Goal: Information Seeking & Learning: Learn about a topic

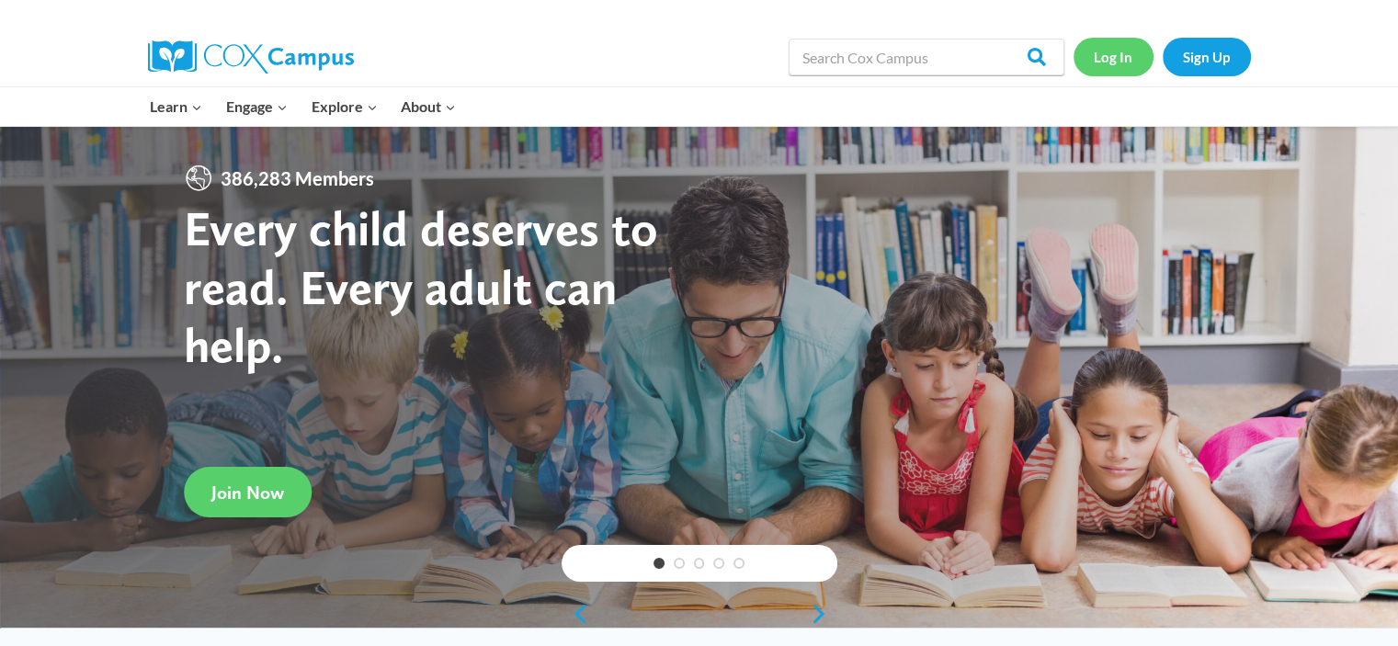
click at [1114, 59] on link "Log In" at bounding box center [1114, 57] width 80 height 38
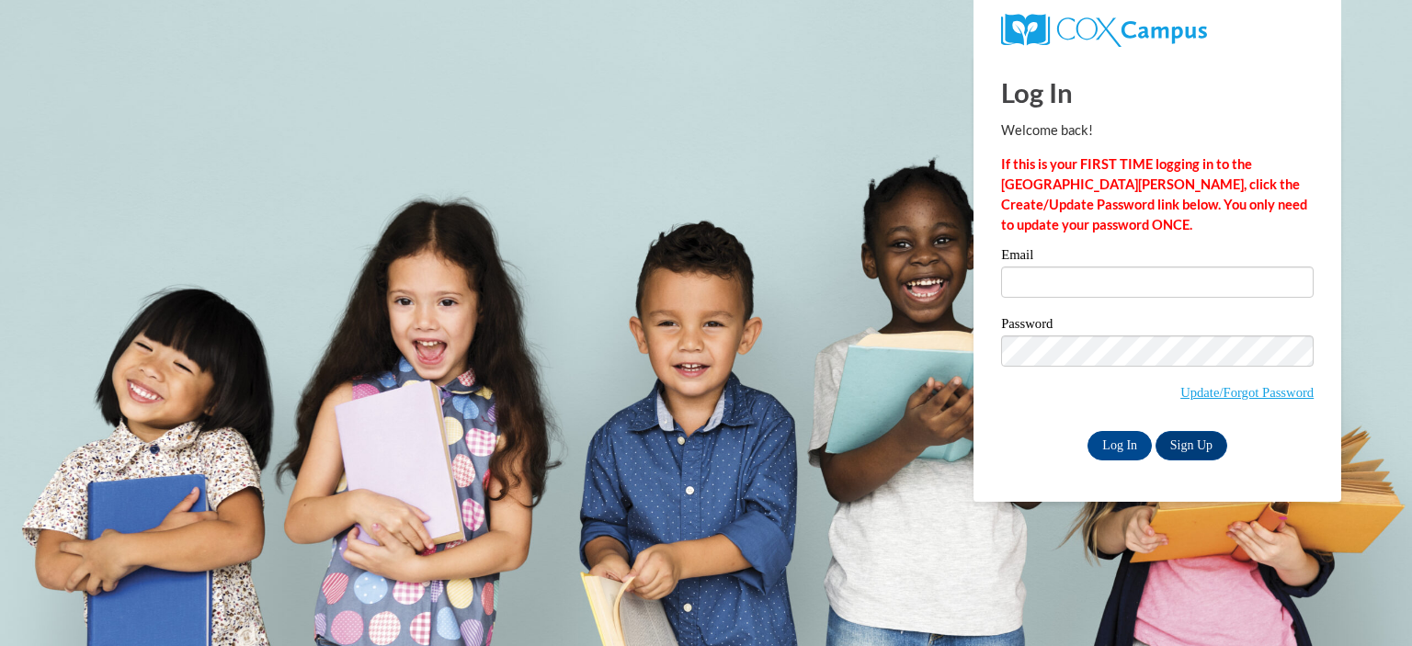
click at [1092, 283] on input "Email" at bounding box center [1157, 282] width 313 height 31
type input "cjimmerson@marietta-city.k12.ga.us"
click at [1118, 446] on input "Log In" at bounding box center [1120, 445] width 64 height 29
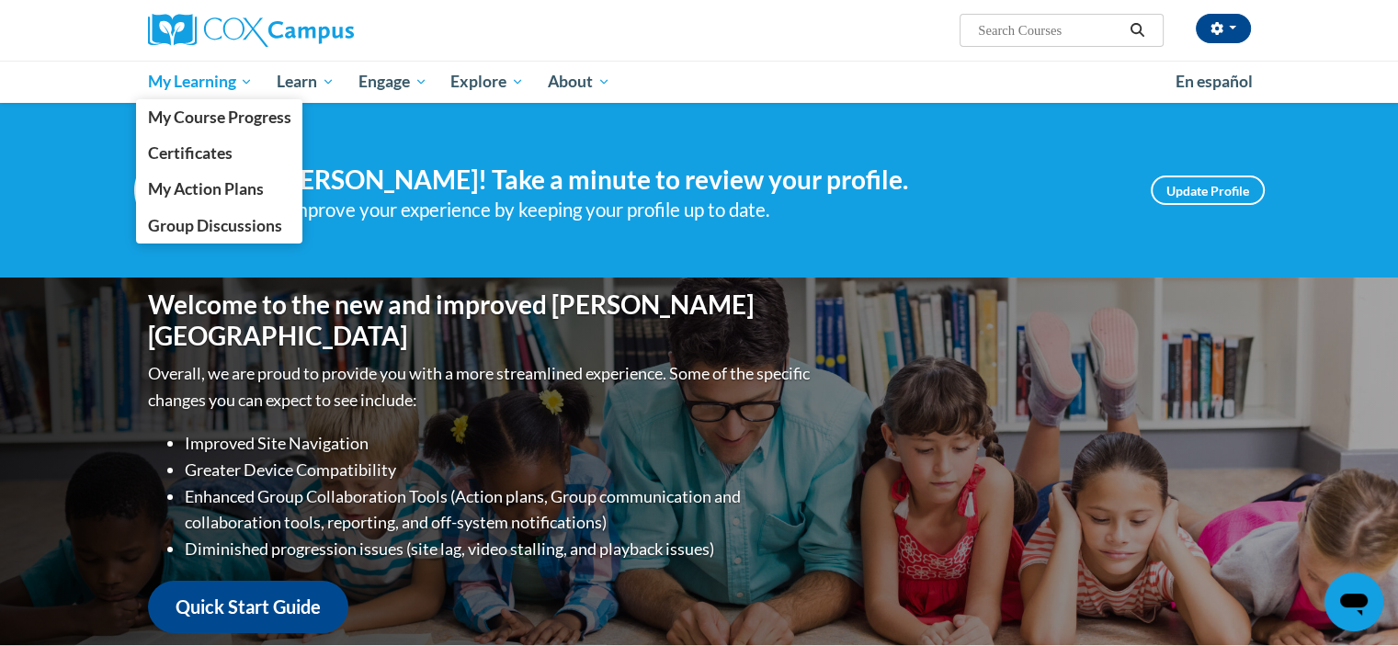
click at [225, 80] on span "My Learning" at bounding box center [200, 82] width 106 height 22
click at [243, 112] on span "My Course Progress" at bounding box center [218, 117] width 143 height 19
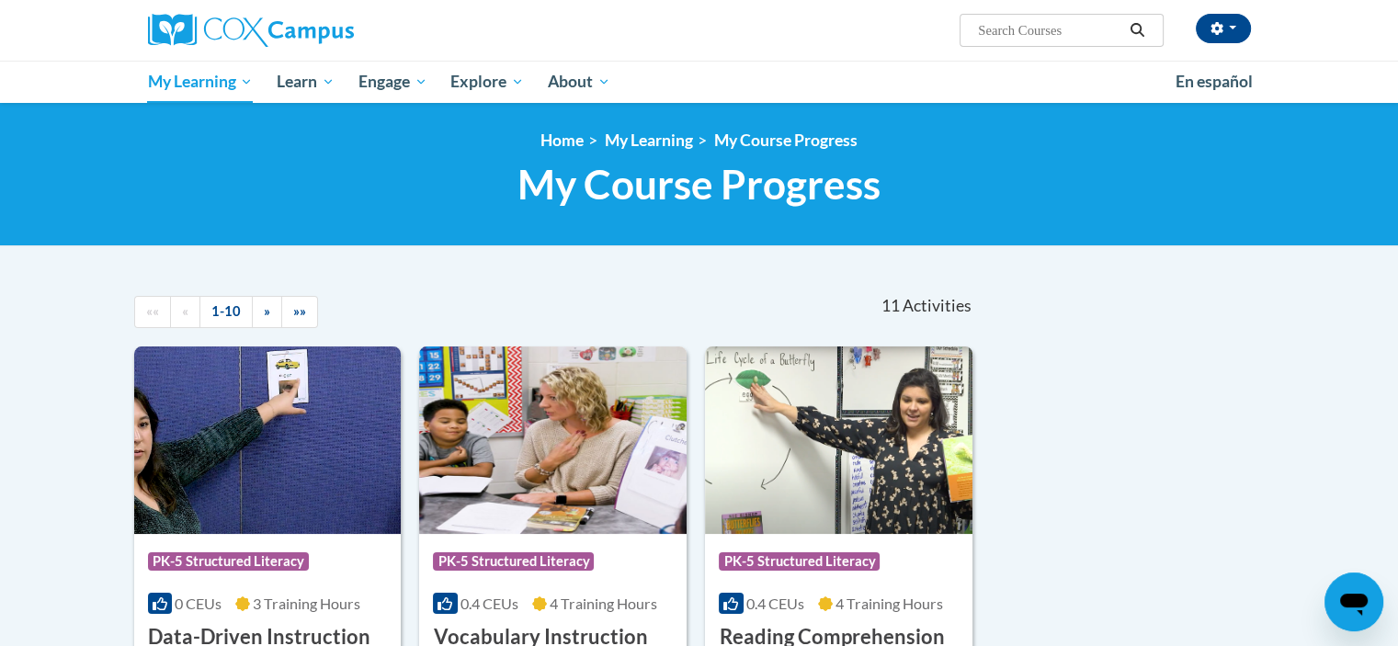
click at [1019, 29] on input "Search..." at bounding box center [1049, 30] width 147 height 22
type input "heart word wall"
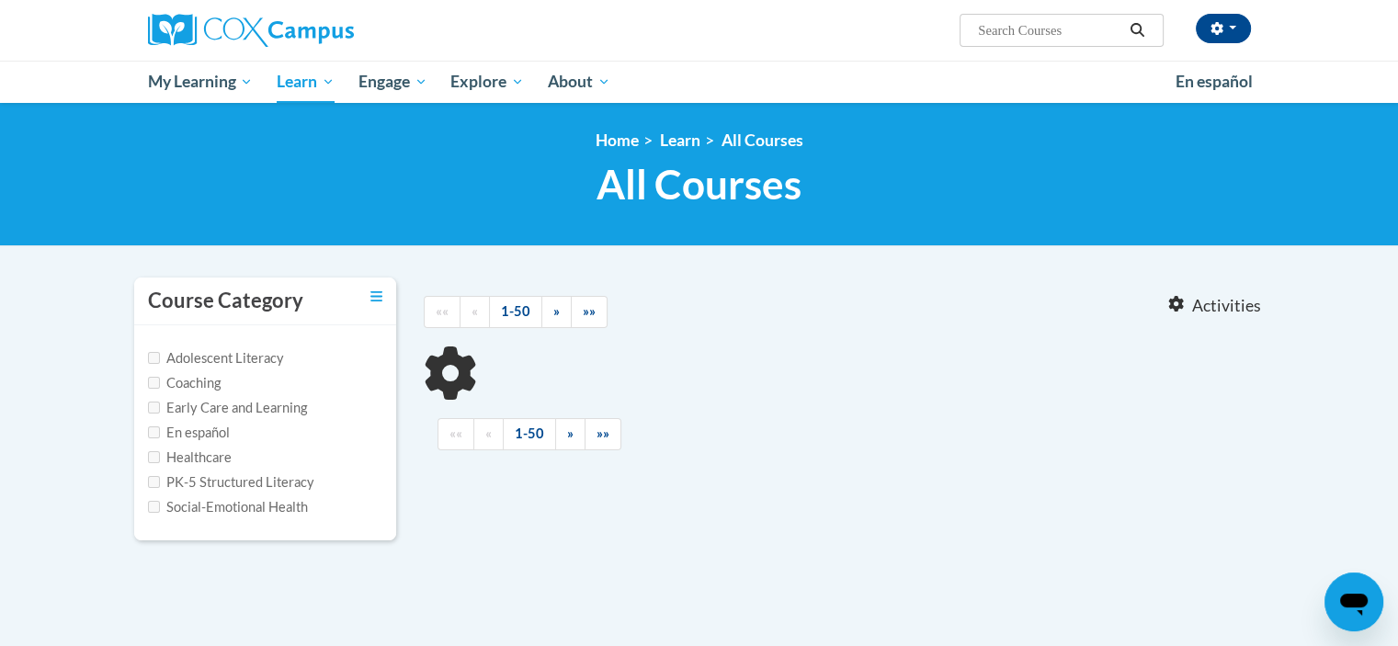
type input "heart word wall"
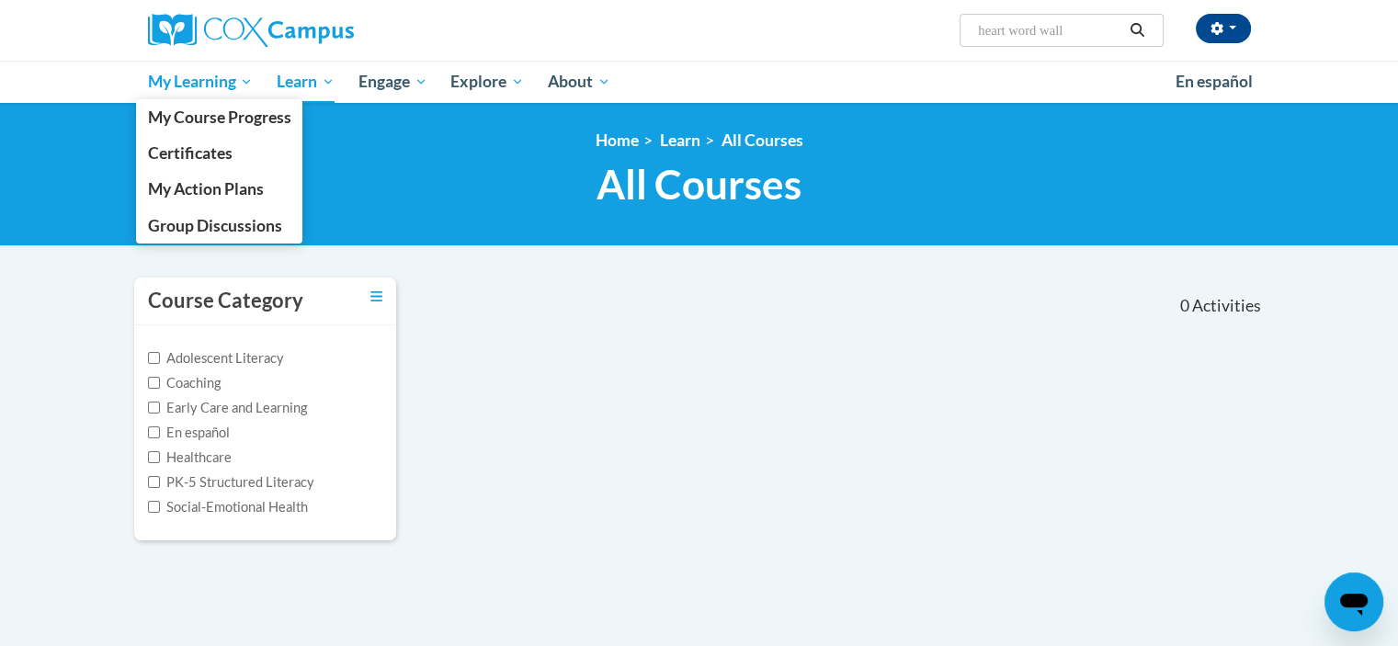
click at [213, 72] on span "My Learning" at bounding box center [200, 82] width 106 height 22
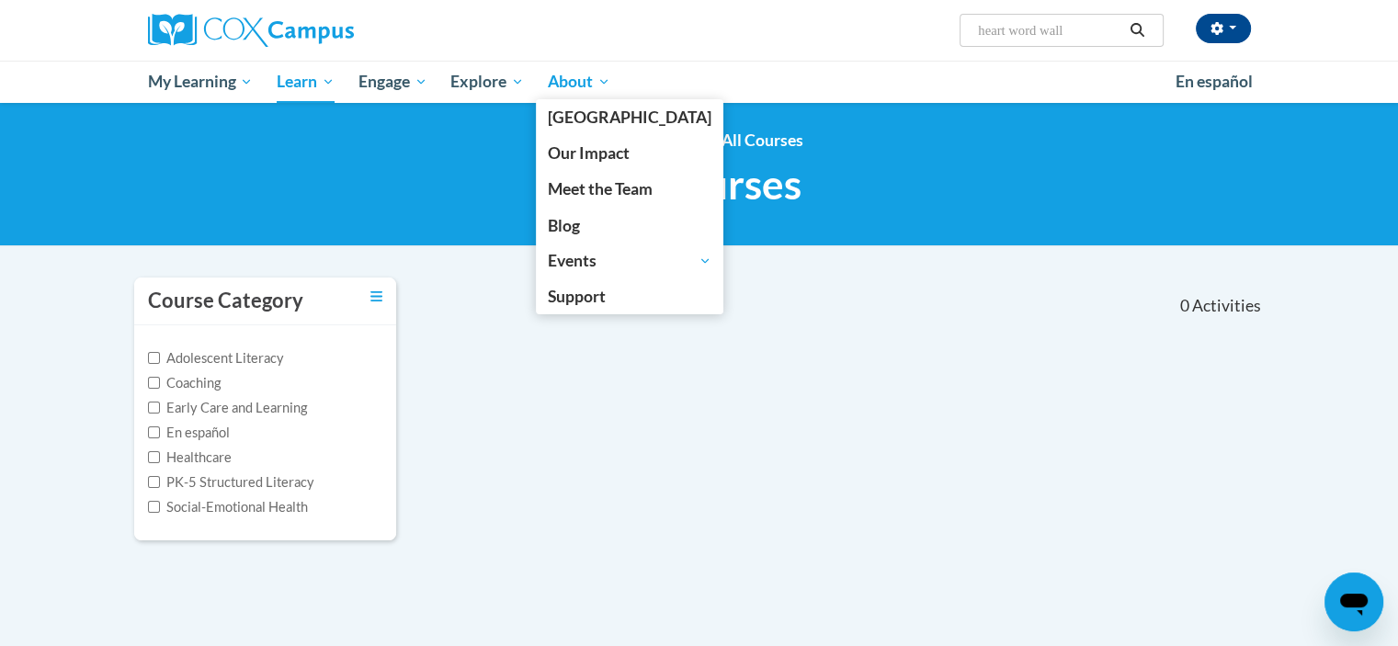
click at [587, 86] on span "About" at bounding box center [579, 82] width 63 height 22
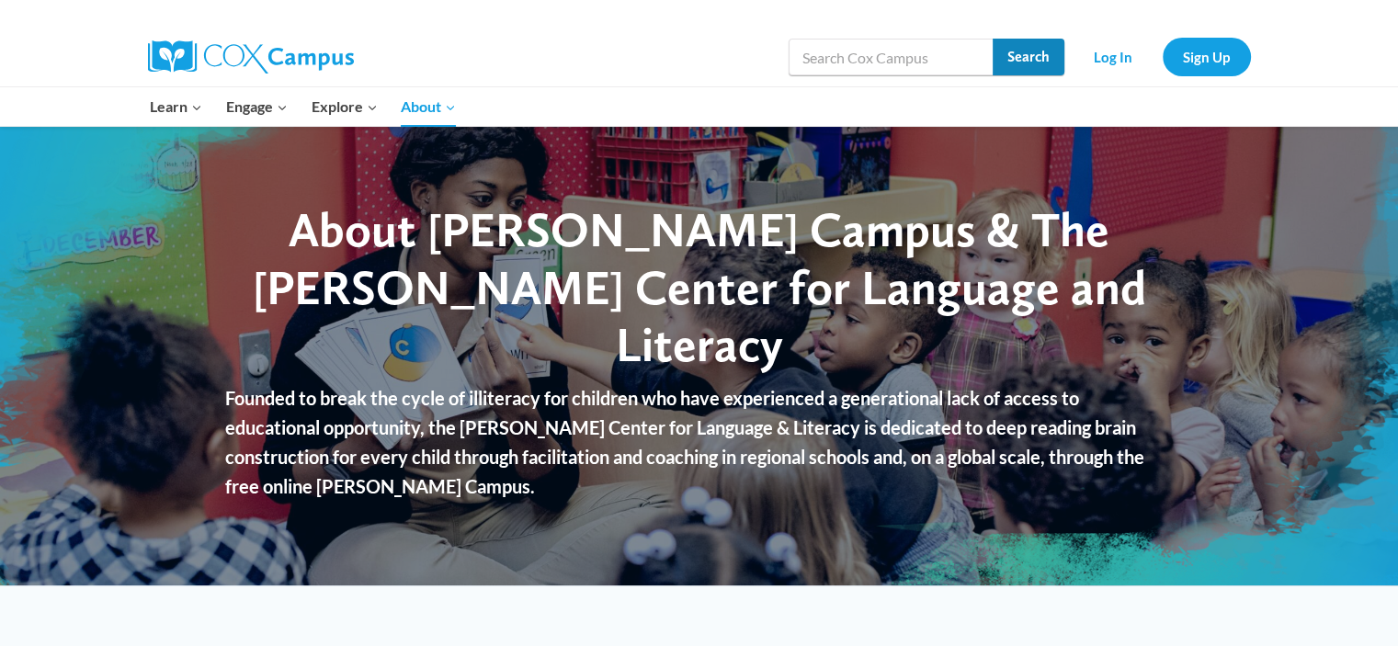
click at [1019, 43] on input "Search" at bounding box center [1029, 57] width 72 height 37
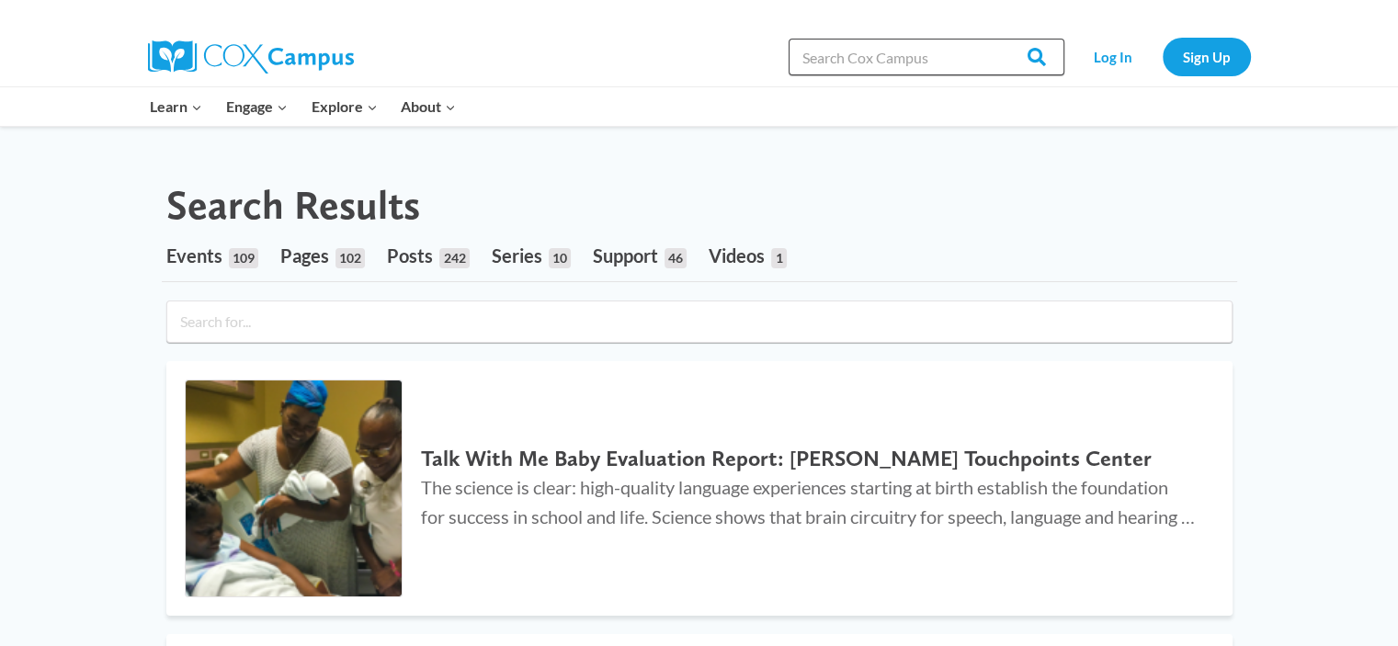
click at [914, 59] on input "Search in [URL][DOMAIN_NAME]" at bounding box center [927, 57] width 276 height 37
type input "heart words"
click at [993, 39] on input "Search" at bounding box center [1029, 57] width 72 height 37
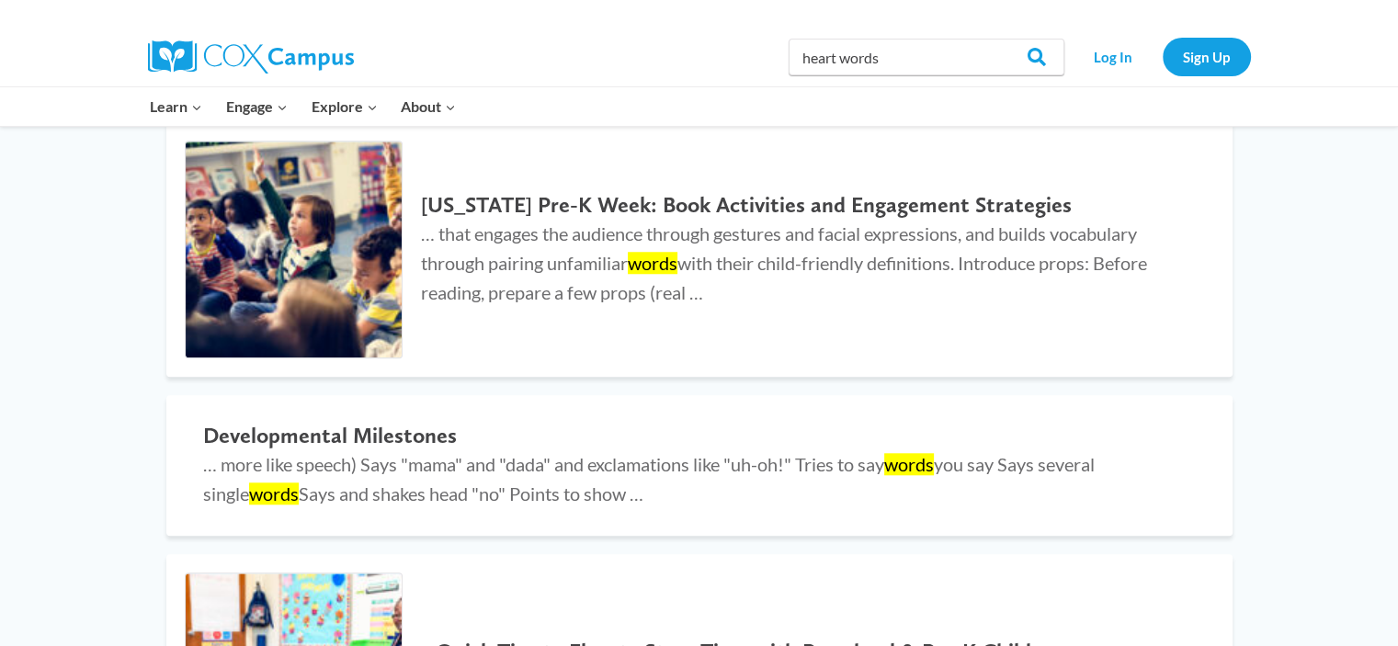
scroll to position [1589, 0]
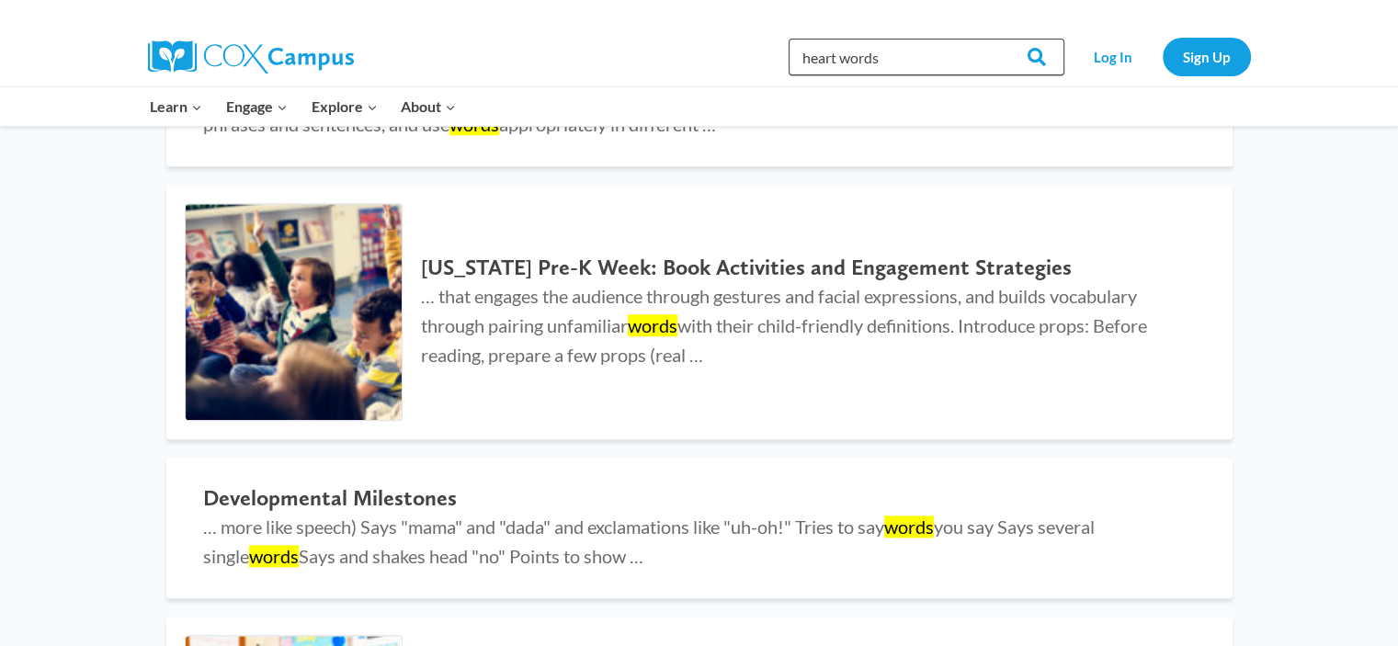
click at [880, 52] on input "heart words" at bounding box center [927, 57] width 276 height 37
type input "h"
type input "sound wall"
click at [993, 39] on input "Search" at bounding box center [1029, 57] width 72 height 37
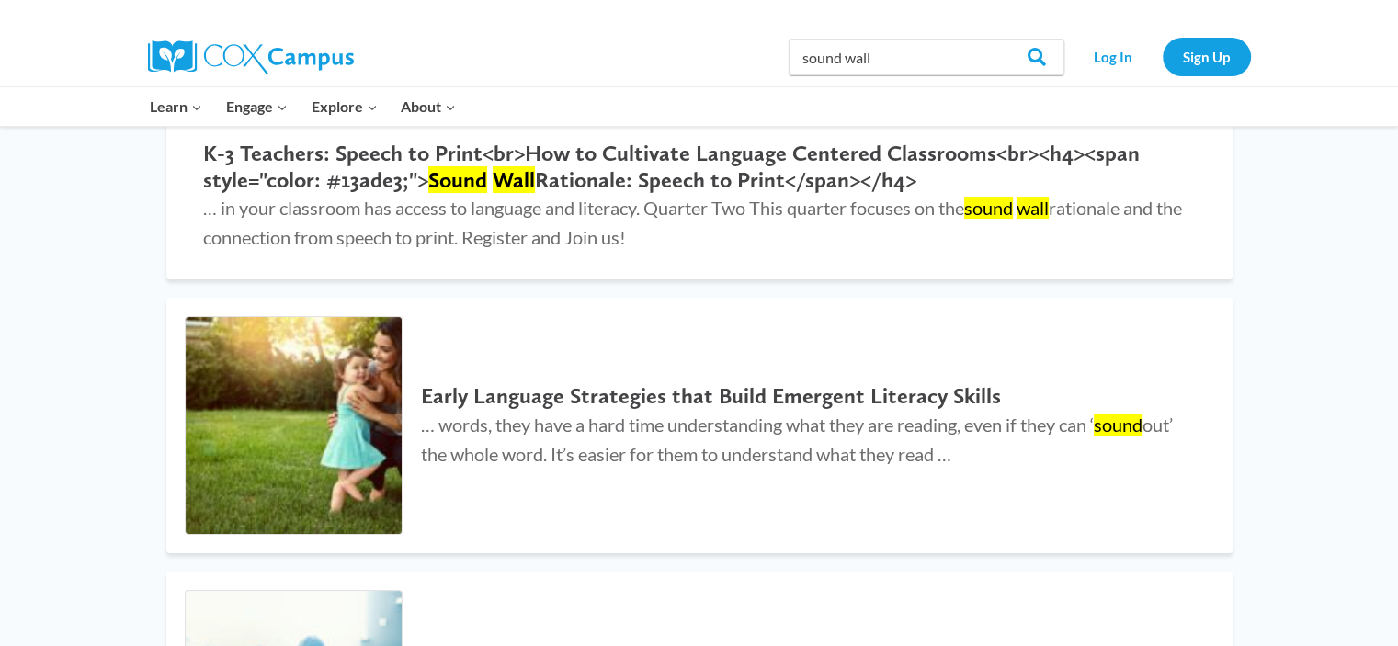
scroll to position [251, 0]
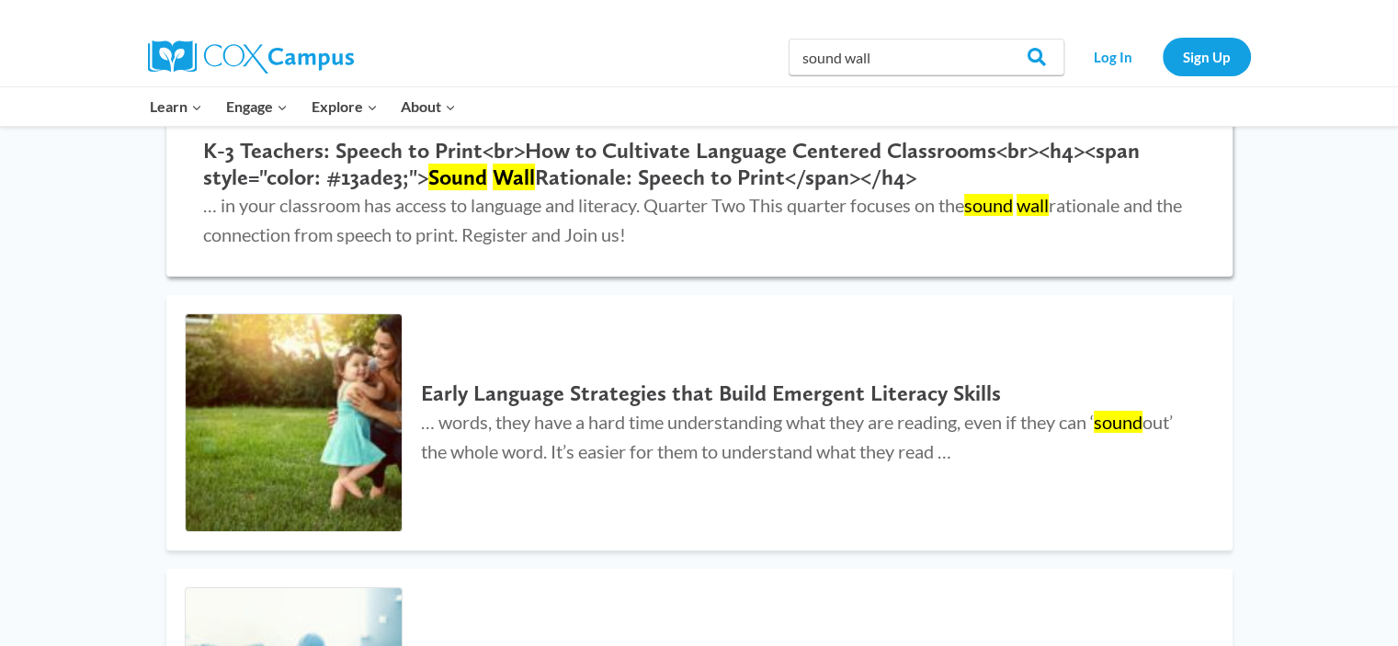
click at [553, 174] on h2 "K-3 Teachers: Speech to Print<br>How to Cultivate Language Centered Classrooms<…" at bounding box center [699, 164] width 993 height 53
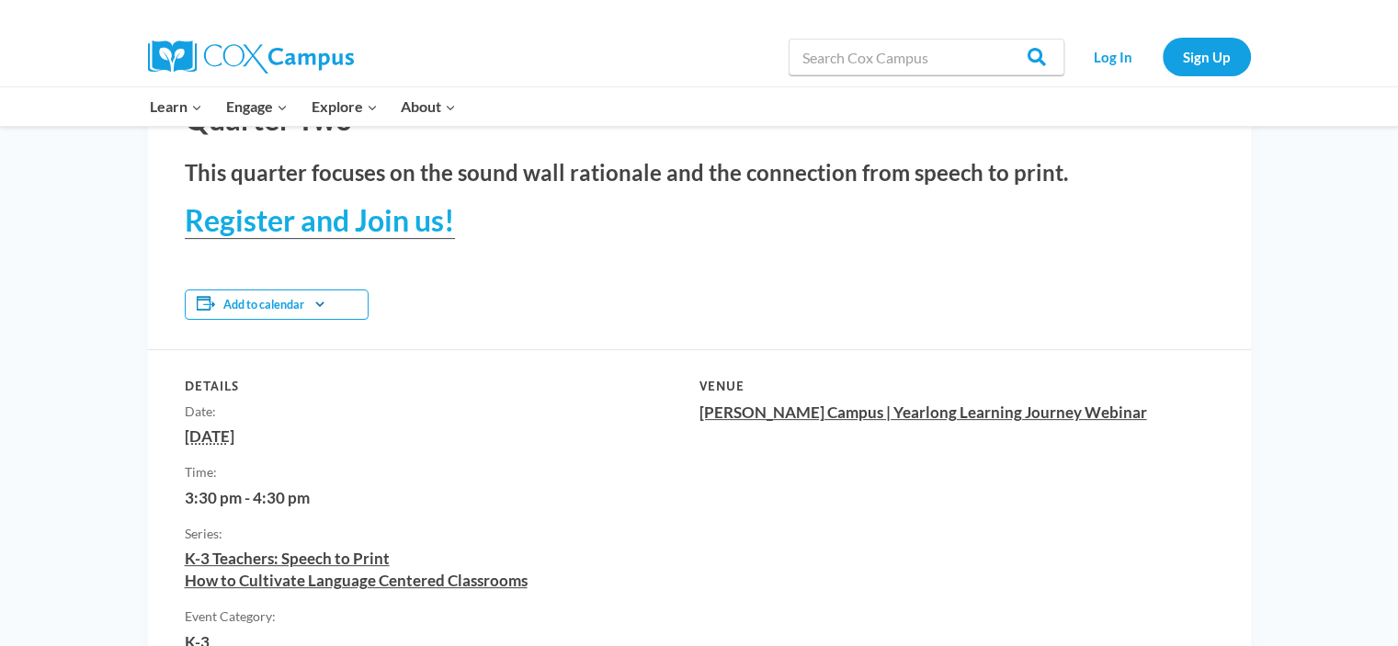
scroll to position [523, 0]
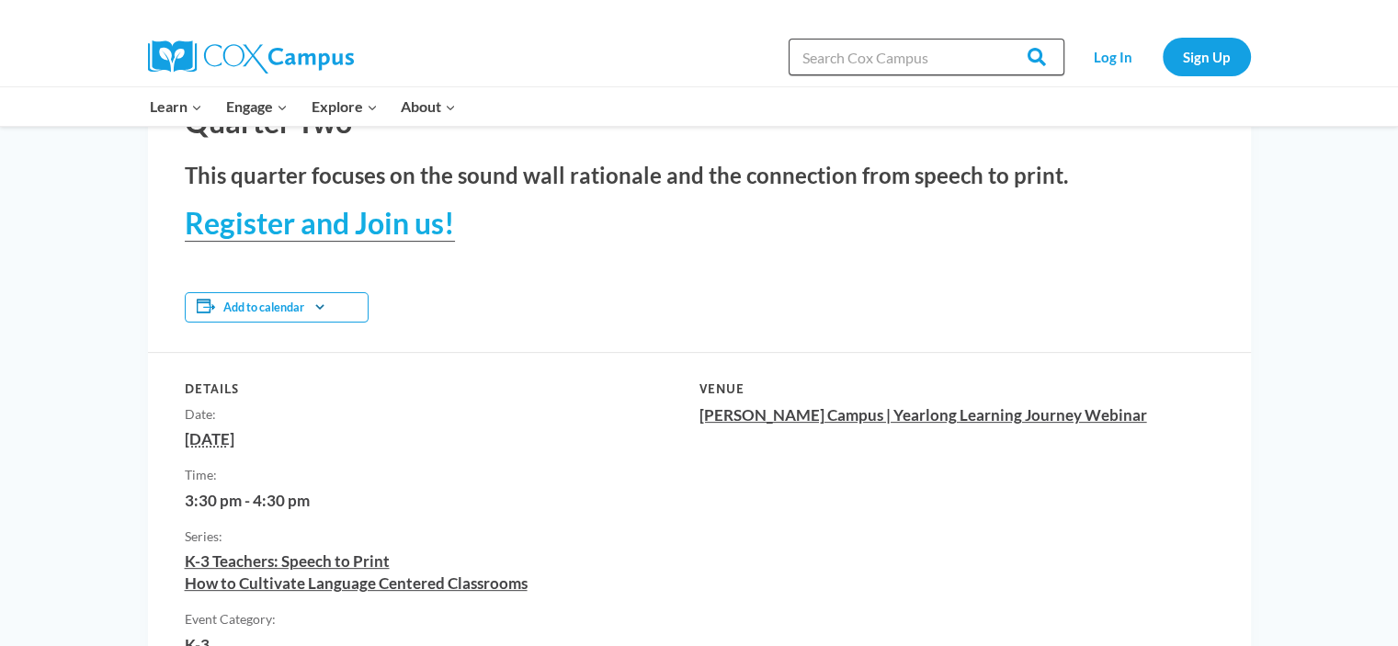
click at [919, 51] on input "Search in [URL][DOMAIN_NAME]" at bounding box center [927, 57] width 276 height 37
type input "sound wall setup"
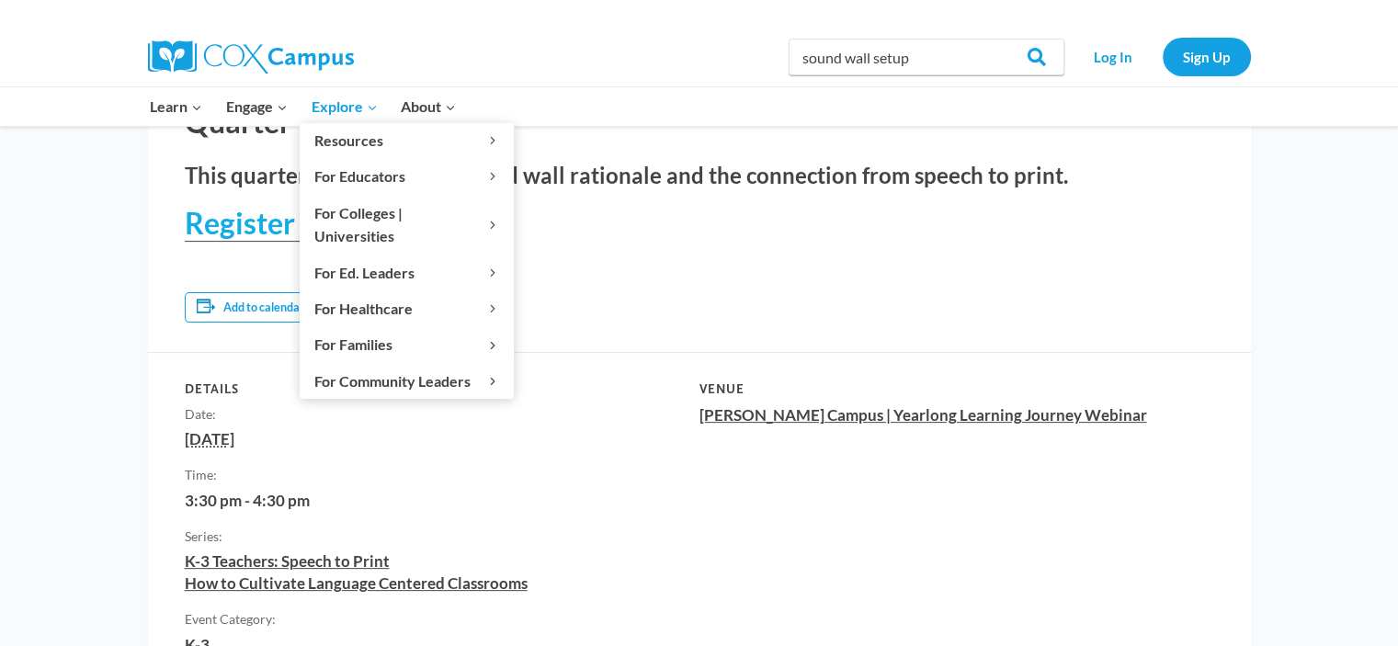
click at [333, 92] on link "Explore Expand" at bounding box center [345, 106] width 90 height 39
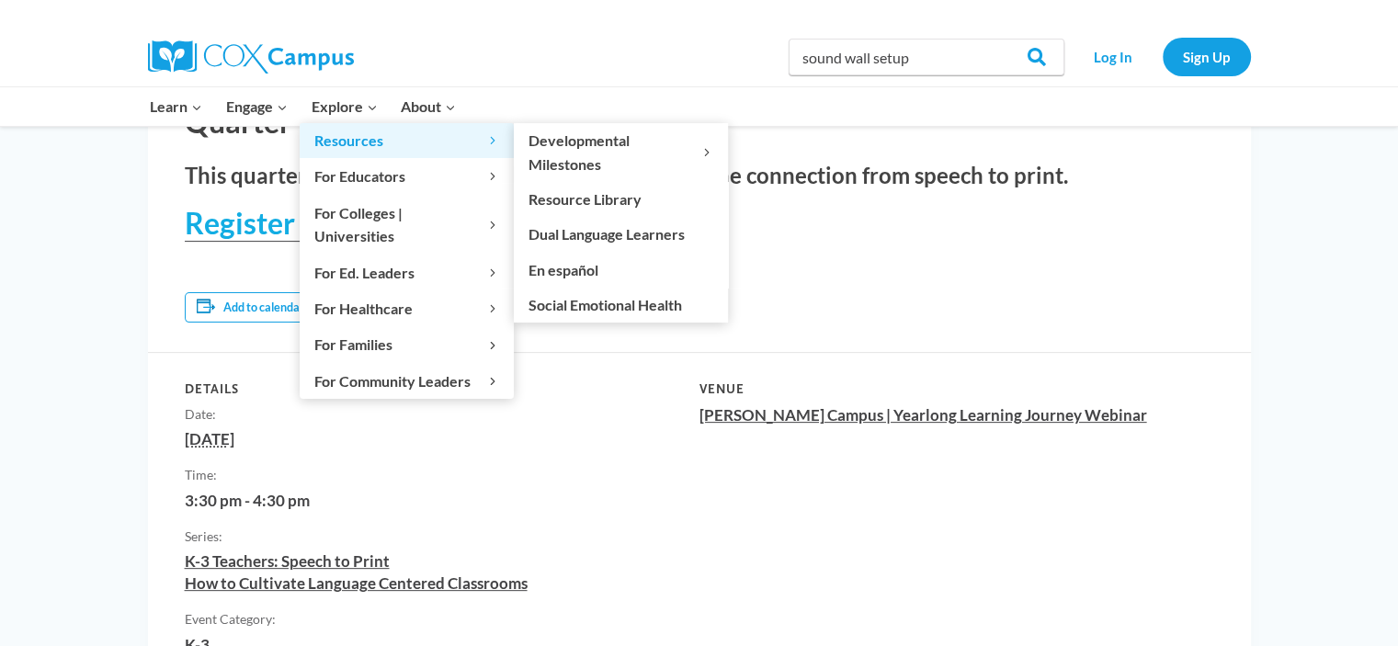
click at [456, 129] on span "Resources Expand" at bounding box center [406, 141] width 185 height 24
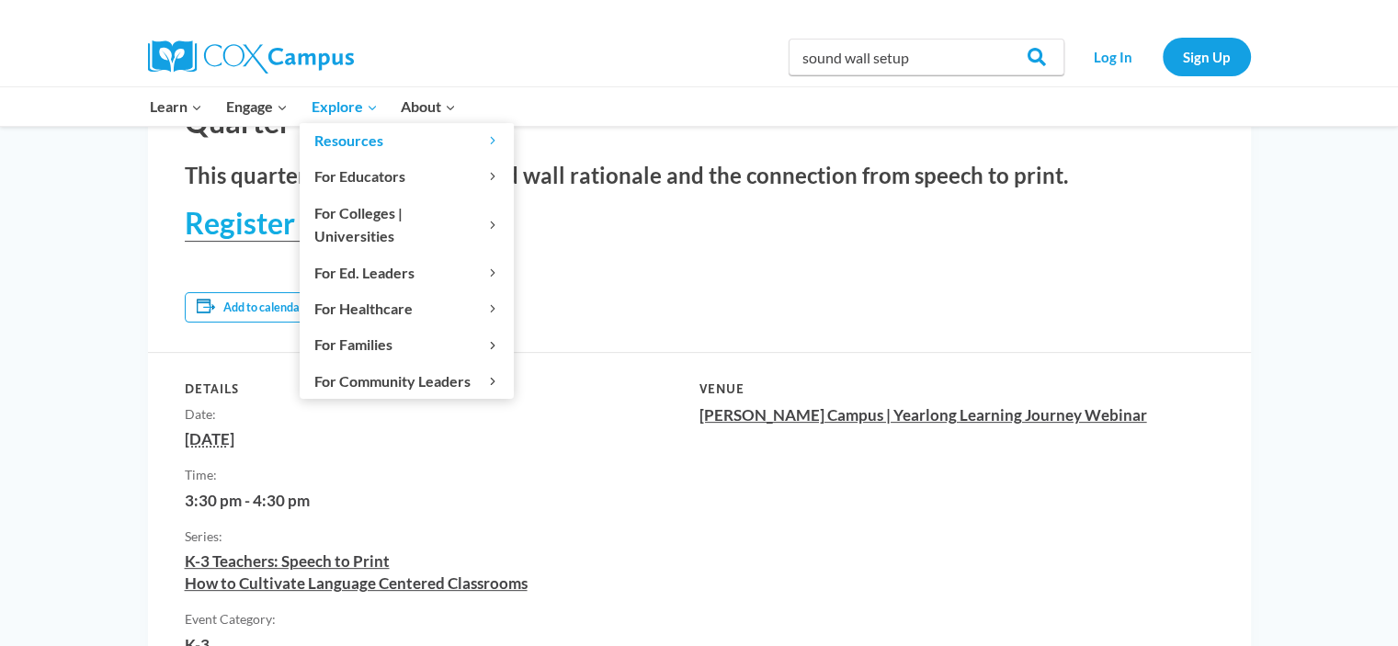
click at [347, 114] on span "Explore Expand" at bounding box center [344, 107] width 66 height 24
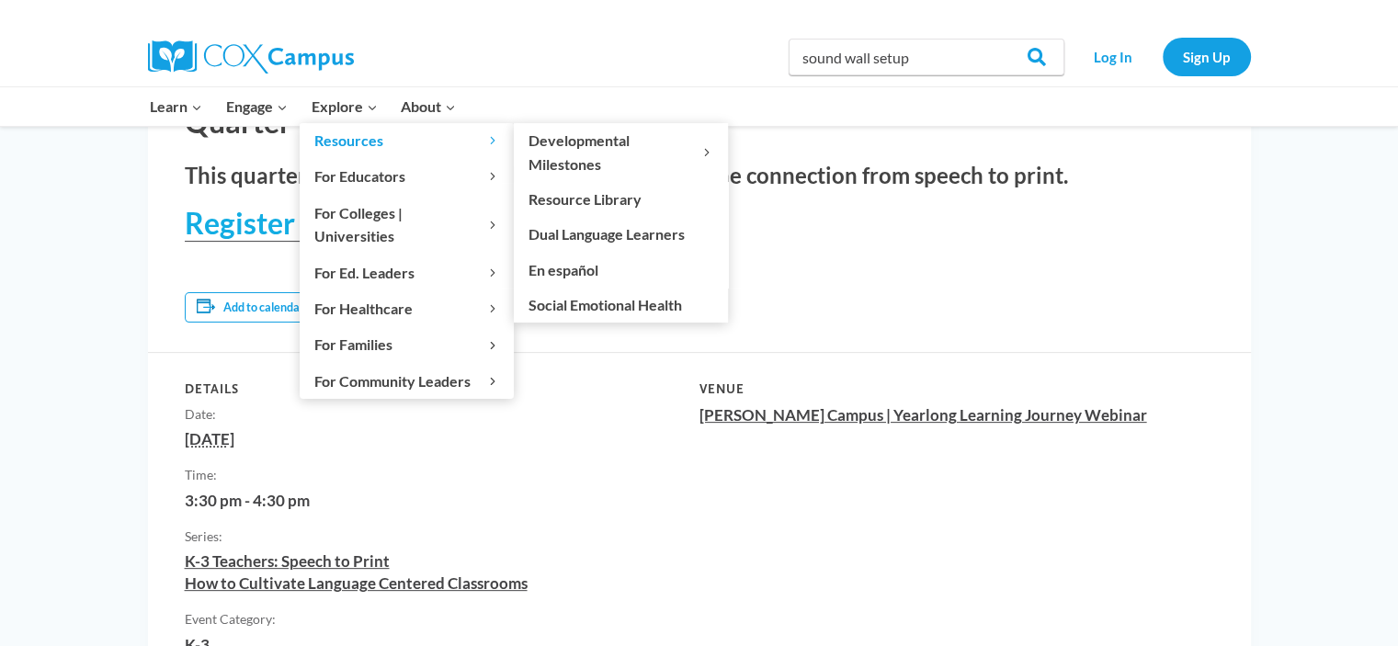
click at [481, 143] on span "Resources Expand" at bounding box center [406, 141] width 185 height 24
click at [633, 202] on link "Resource Library" at bounding box center [621, 199] width 214 height 35
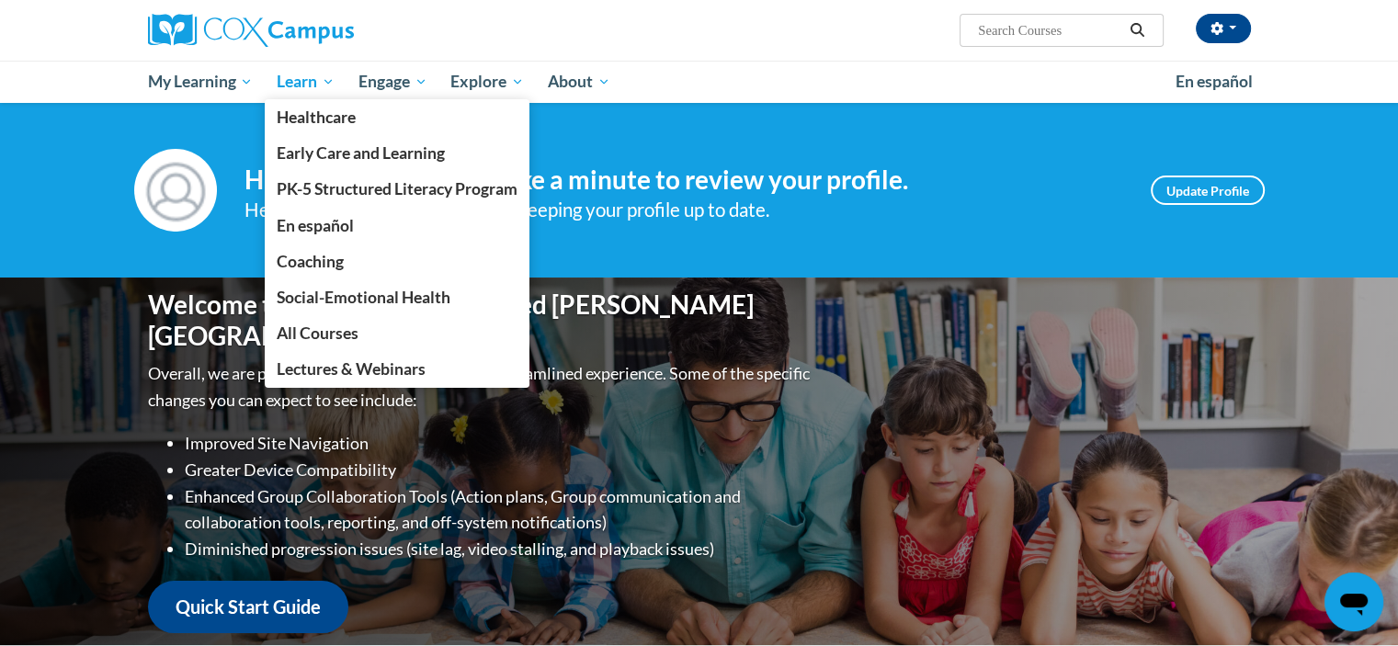
click at [324, 74] on span "Learn" at bounding box center [306, 82] width 58 height 22
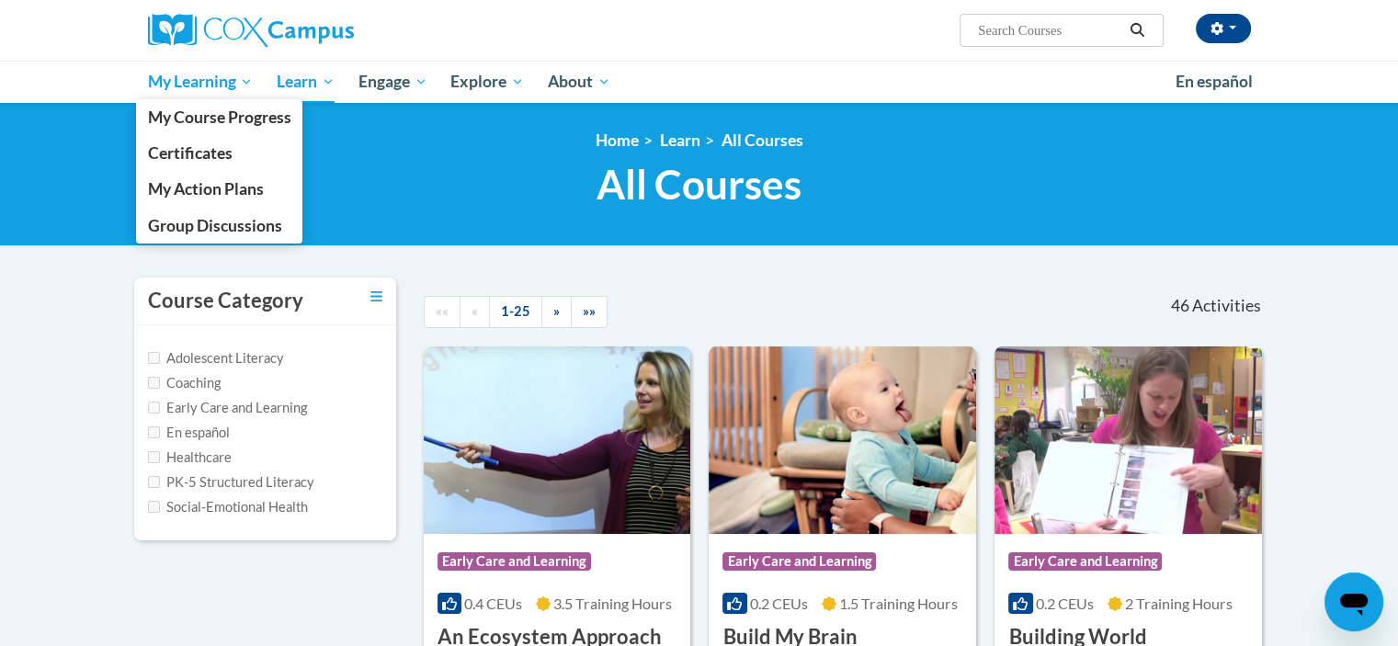
click at [165, 86] on span "My Learning" at bounding box center [200, 82] width 106 height 22
click at [212, 186] on span "My Action Plans" at bounding box center [205, 188] width 116 height 19
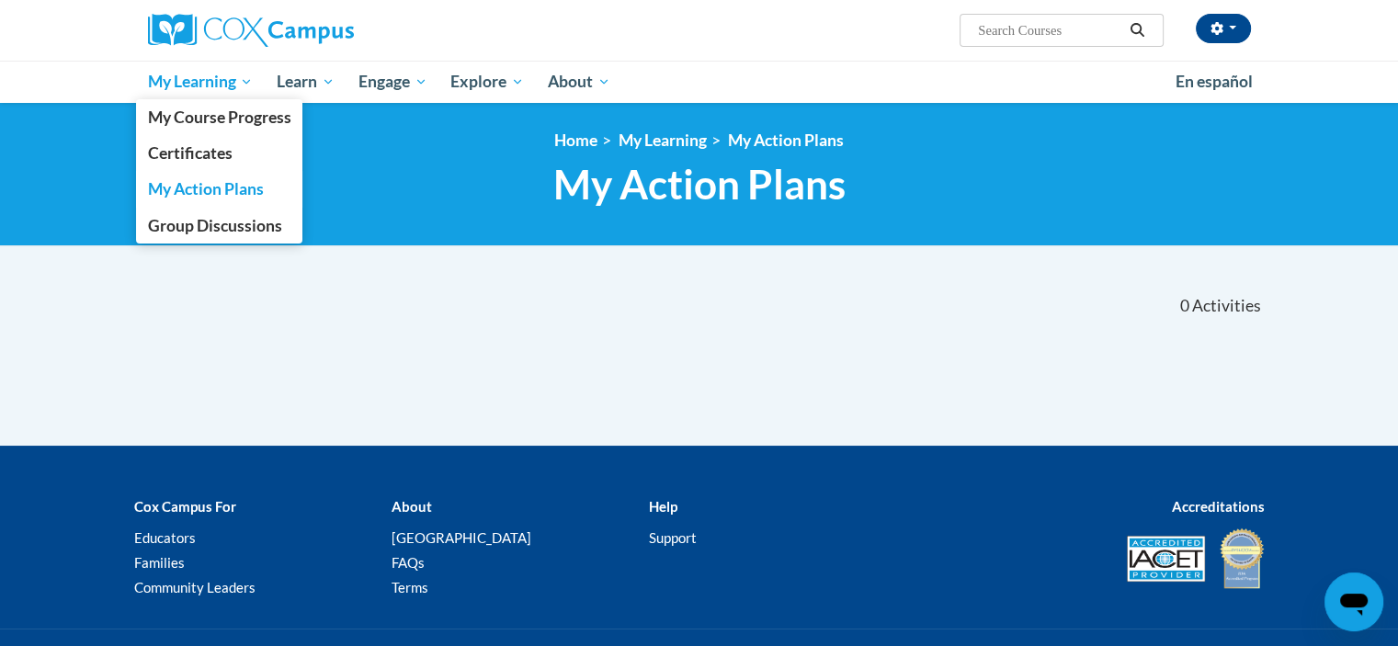
click at [210, 88] on span "My Learning" at bounding box center [200, 82] width 106 height 22
click at [199, 147] on span "Certificates" at bounding box center [189, 152] width 85 height 19
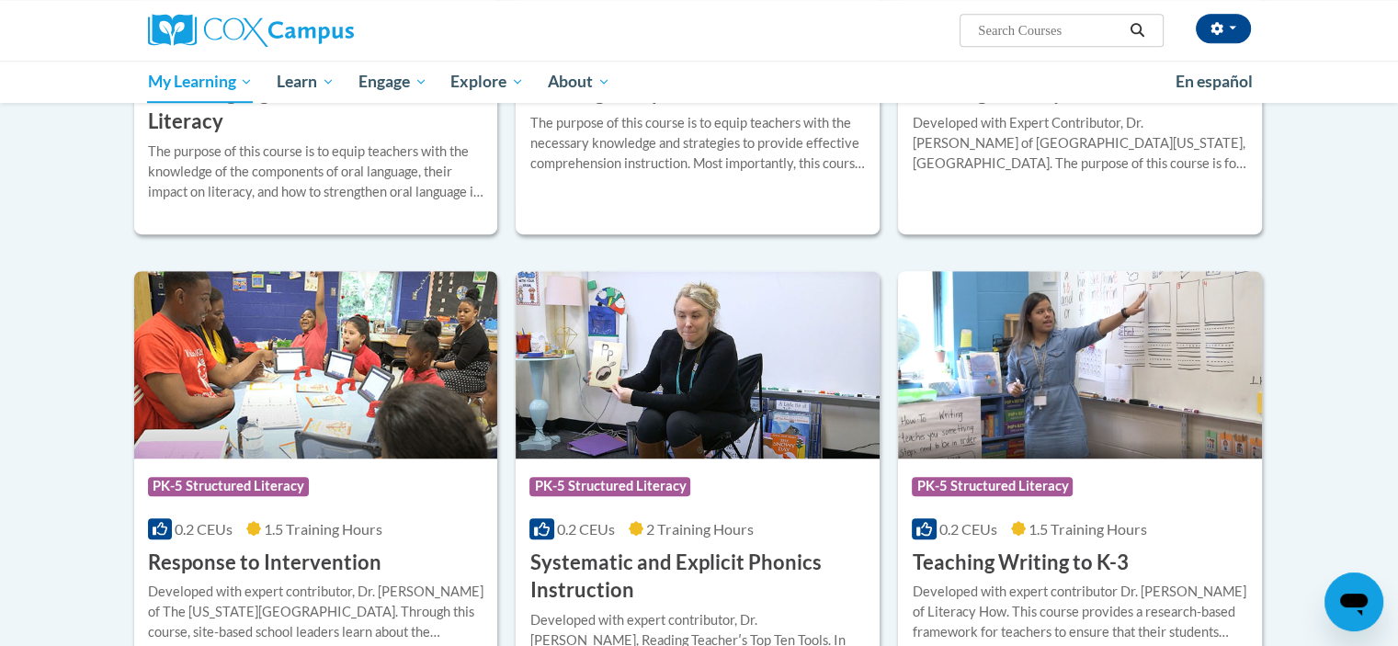
scroll to position [1129, 0]
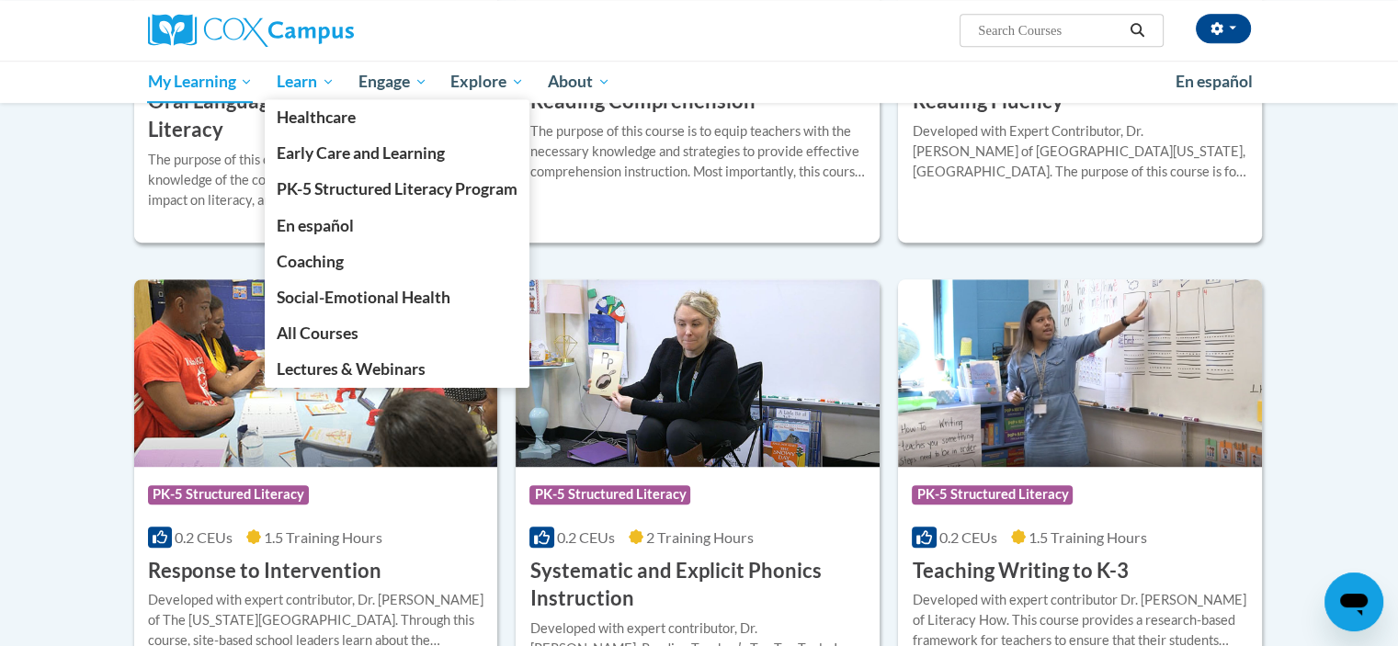
click at [320, 81] on span "Learn" at bounding box center [306, 82] width 58 height 22
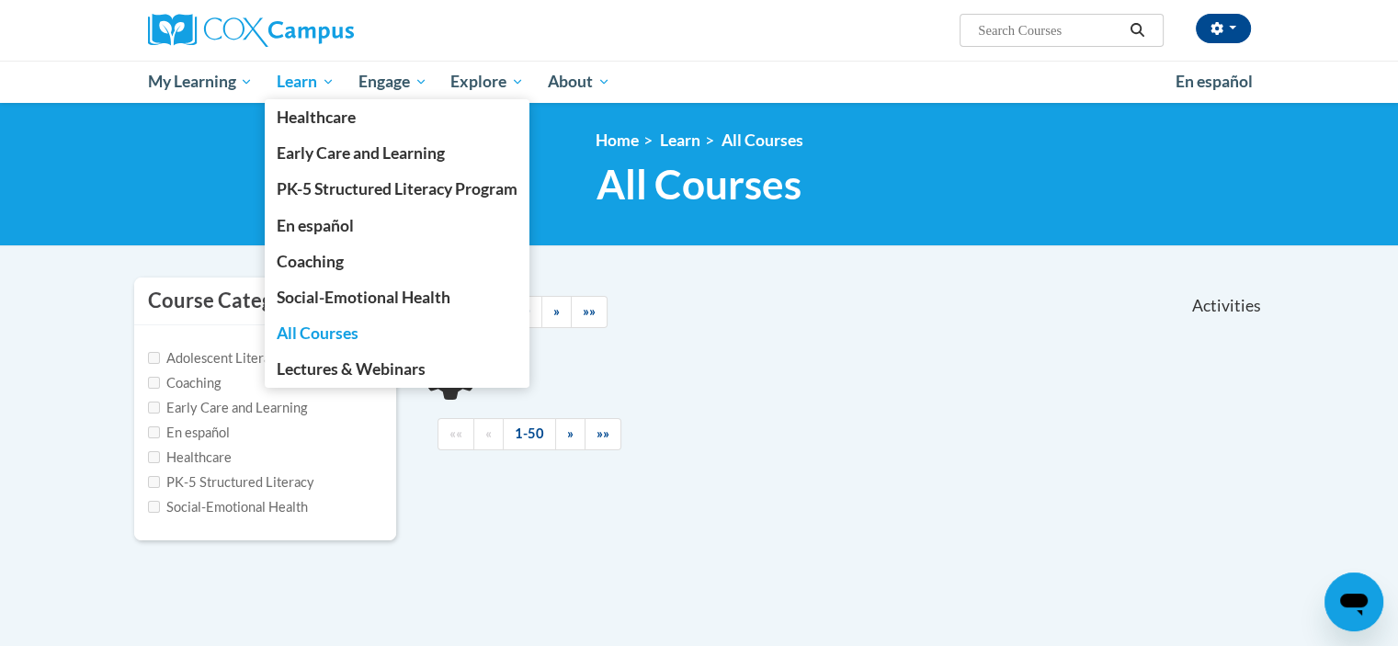
click at [298, 85] on span "Learn" at bounding box center [306, 82] width 58 height 22
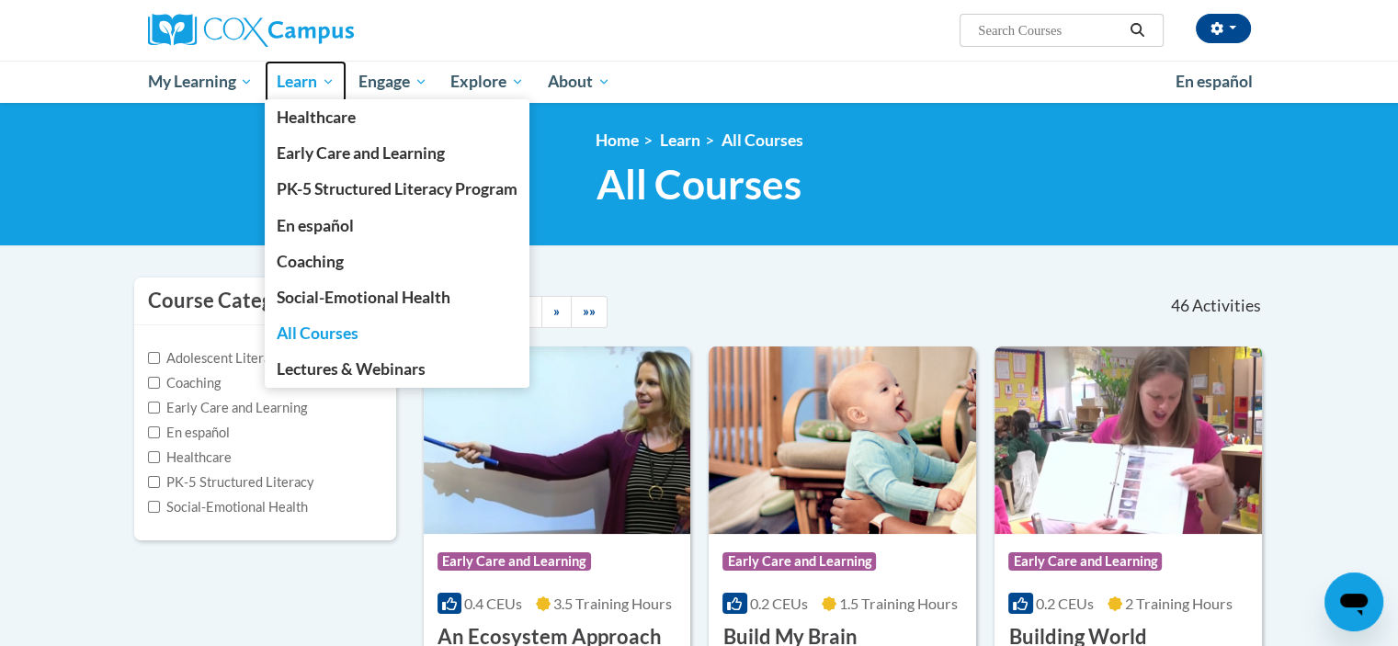
click at [210, 183] on h1 "All Courses All Courses" at bounding box center [699, 184] width 1131 height 49
